Goal: Navigation & Orientation: Find specific page/section

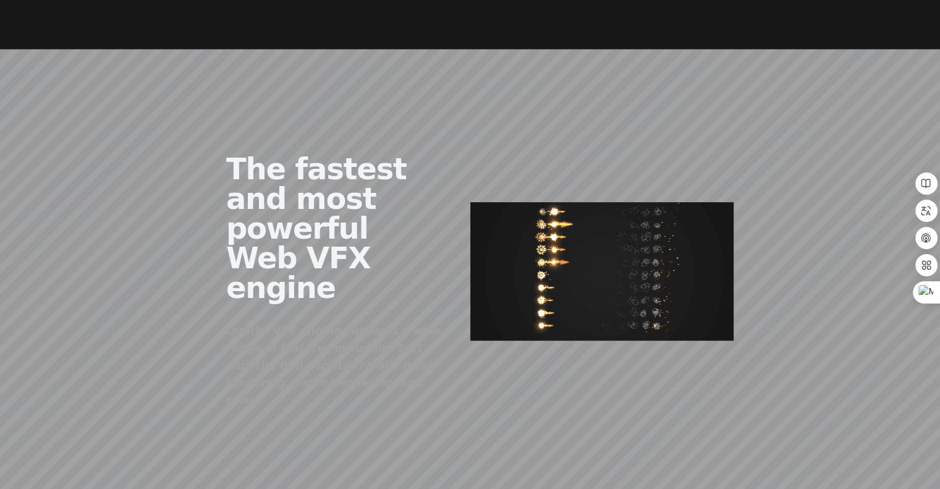
scroll to position [556, 0]
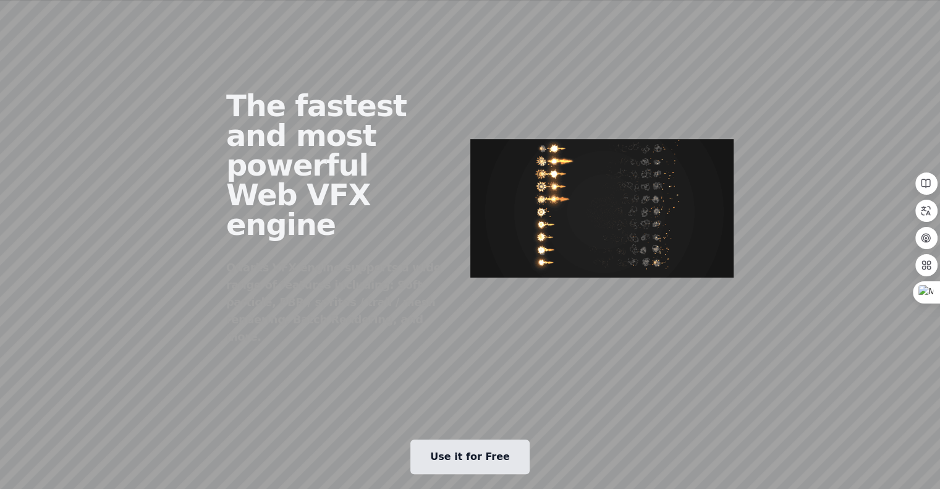
click at [482, 439] on link "Use it for Free" at bounding box center [469, 456] width 119 height 35
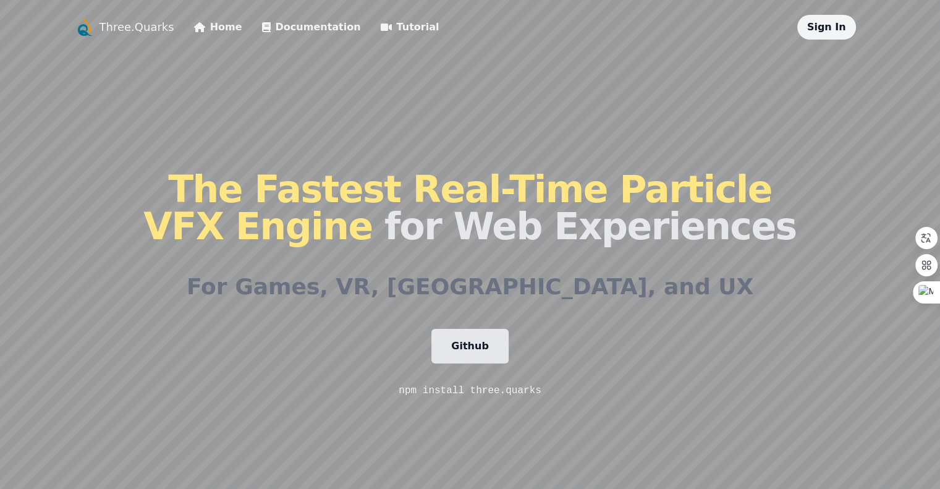
click at [194, 27] on link "Home" at bounding box center [218, 27] width 48 height 15
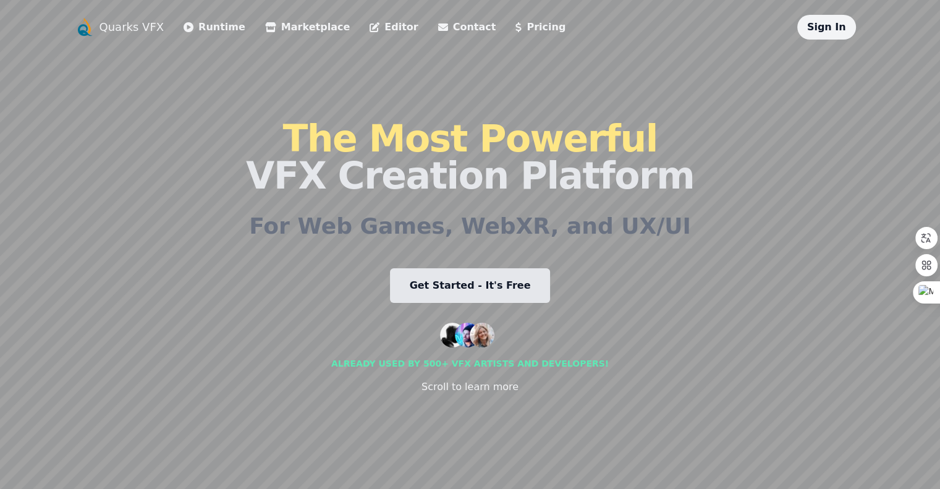
click at [265, 27] on link "Marketplace" at bounding box center [307, 27] width 85 height 15
